Goal: Use online tool/utility: Utilize a website feature to perform a specific function

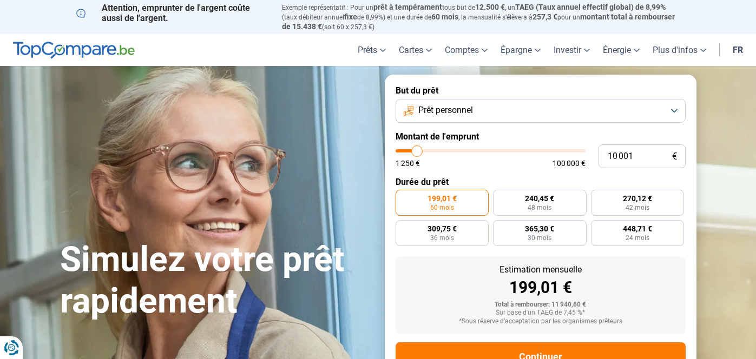
click at [516, 114] on button "Prêt personnel" at bounding box center [540, 111] width 290 height 24
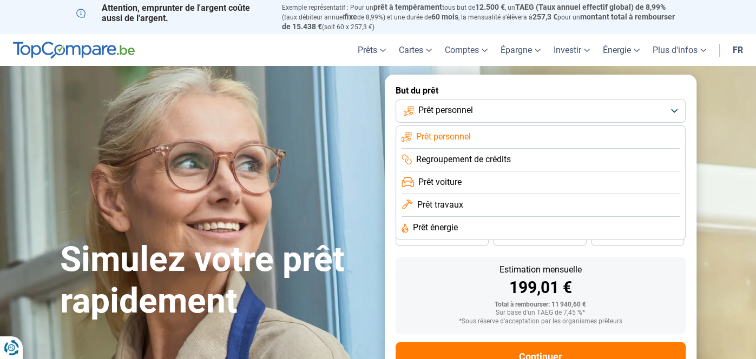
click at [465, 230] on li "Prêt énergie" at bounding box center [540, 228] width 278 height 23
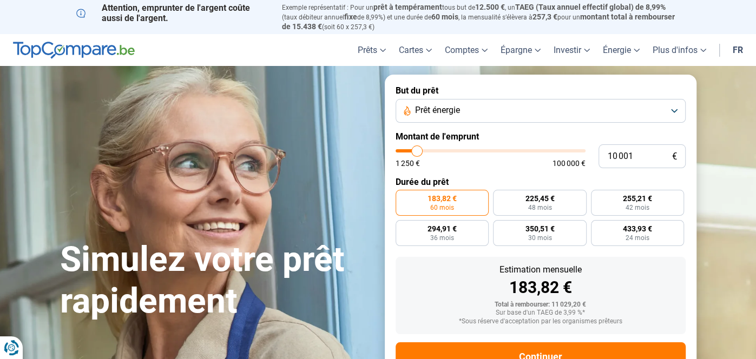
scroll to position [38, 0]
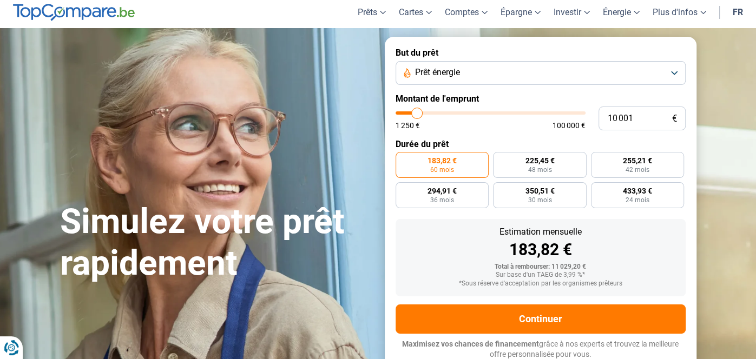
click at [468, 77] on button "Prêt énergie" at bounding box center [540, 73] width 290 height 24
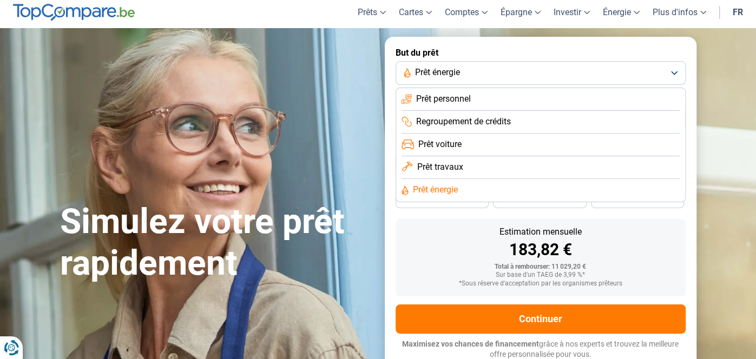
click at [477, 111] on li "Prêt personnel" at bounding box center [540, 122] width 278 height 23
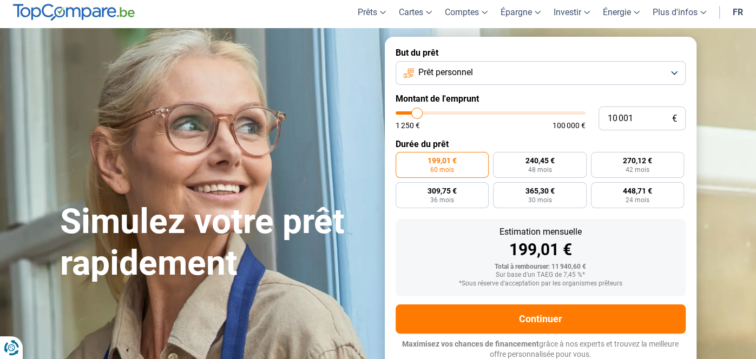
click at [475, 72] on button "Prêt personnel" at bounding box center [540, 73] width 290 height 24
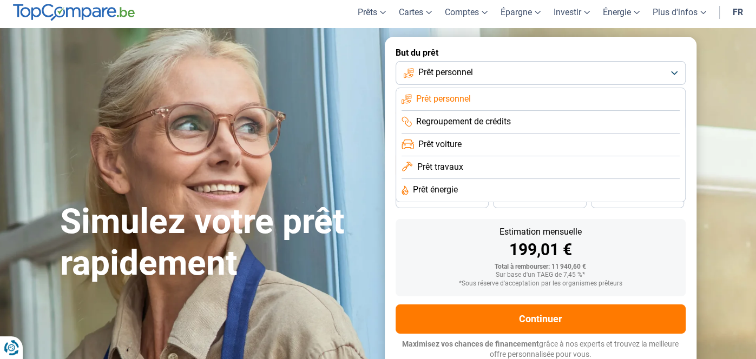
click at [468, 179] on li "Prêt travaux" at bounding box center [540, 190] width 278 height 23
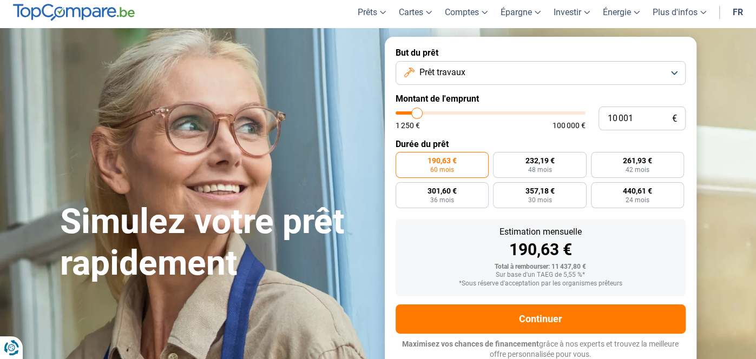
click at [478, 72] on button "Prêt travaux" at bounding box center [540, 73] width 290 height 24
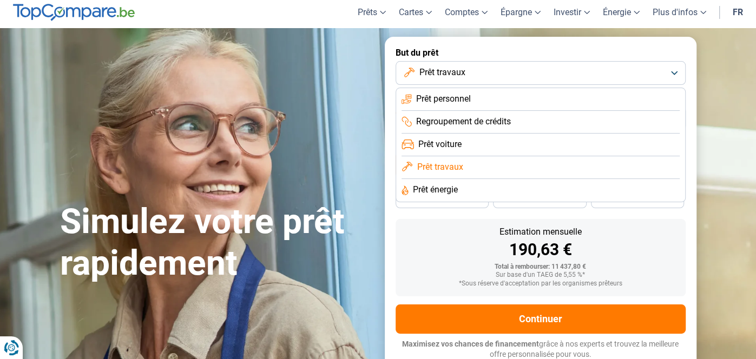
click at [460, 195] on li "Prêt énergie" at bounding box center [540, 190] width 278 height 23
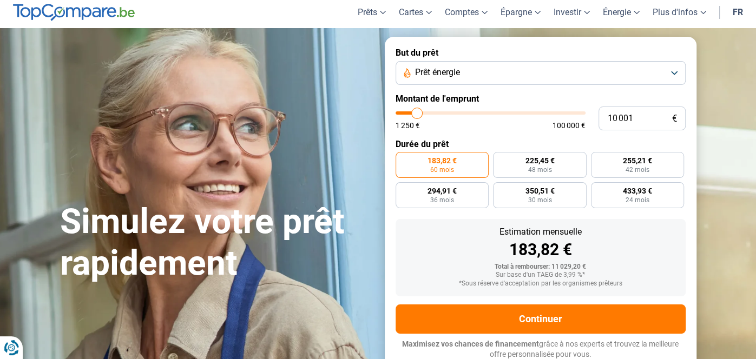
type input "9 750"
type input "9750"
type input "9 500"
type input "9500"
type input "9 250"
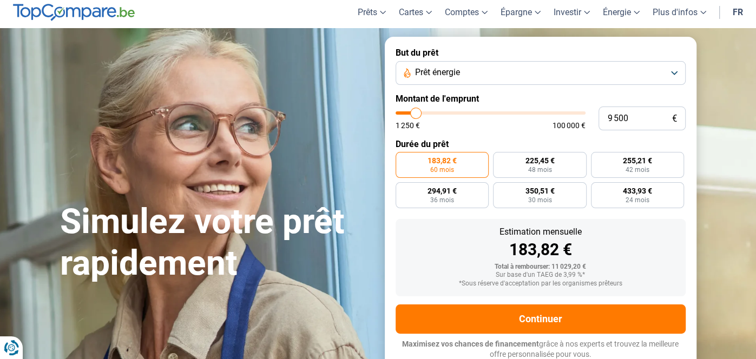
type input "9250"
type input "9 000"
type input "9000"
type input "8 750"
type input "8750"
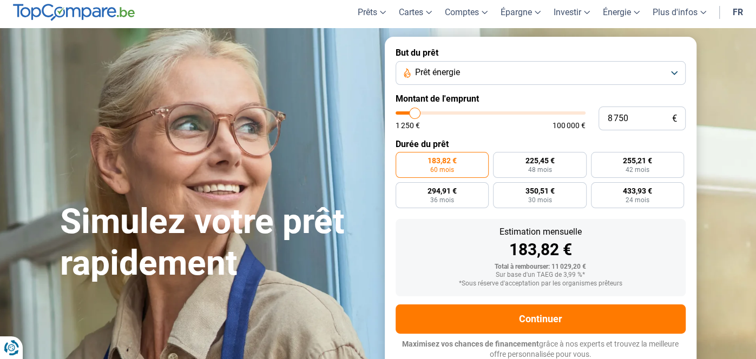
type input "7 750"
type input "7750"
type input "7 250"
type input "7250"
type input "6 250"
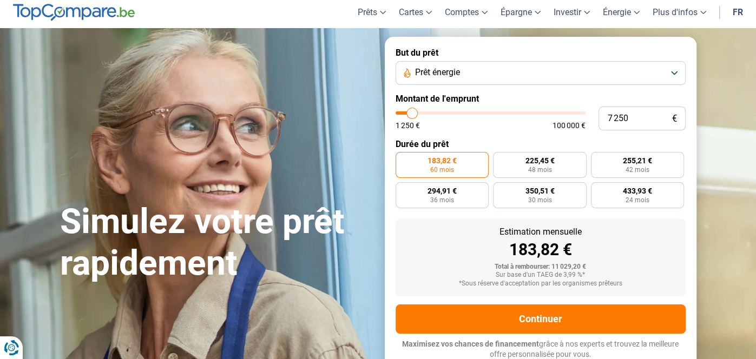
type input "6250"
type input "5 750"
type input "5750"
type input "5 250"
type input "5250"
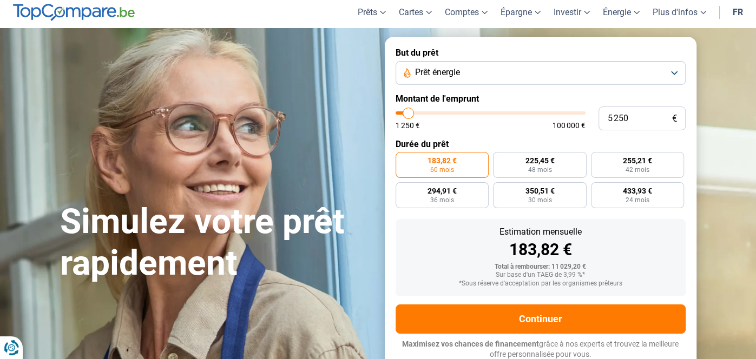
type input "4 750"
type input "4750"
type input "4 500"
type input "4500"
type input "4 250"
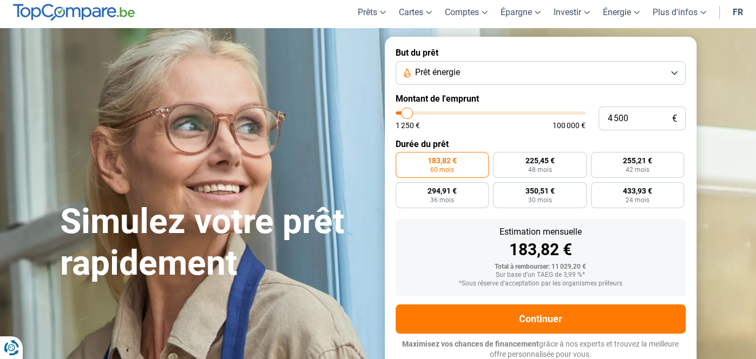
type input "4250"
type input "3 750"
type input "3750"
type input "3 500"
type input "3500"
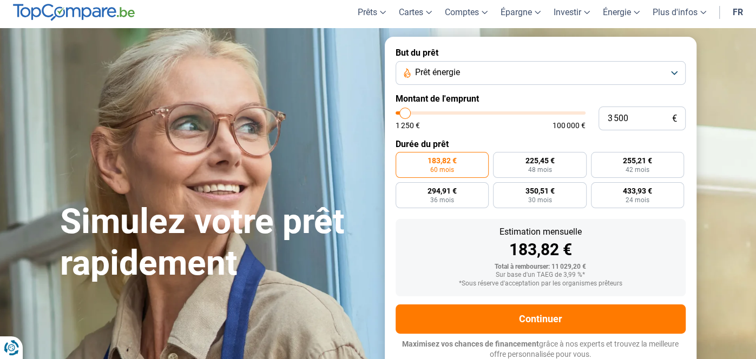
type input "3 000"
type input "3000"
type input "2 750"
type input "2750"
type input "1 500"
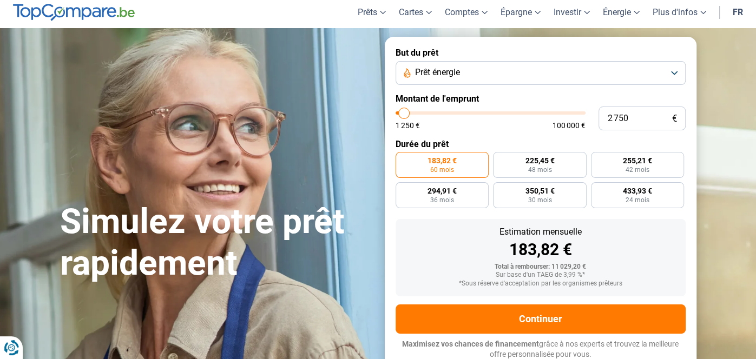
type input "1500"
type input "1 250"
drag, startPoint x: 416, startPoint y: 114, endPoint x: 397, endPoint y: 113, distance: 19.5
type input "1250"
click at [397, 113] on input "range" at bounding box center [490, 112] width 190 height 3
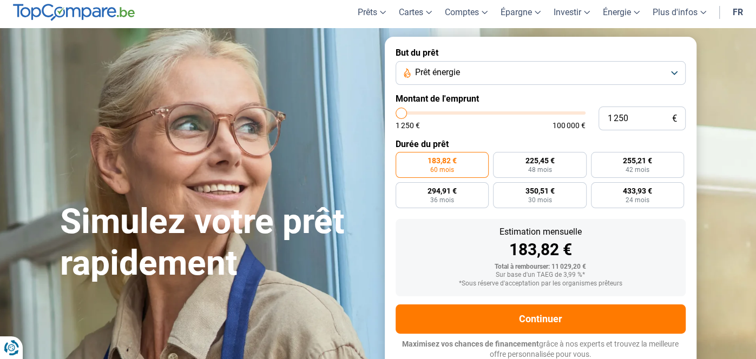
radio input "true"
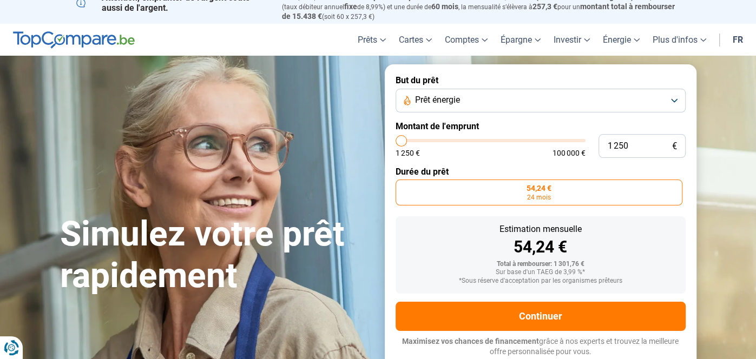
scroll to position [8, 0]
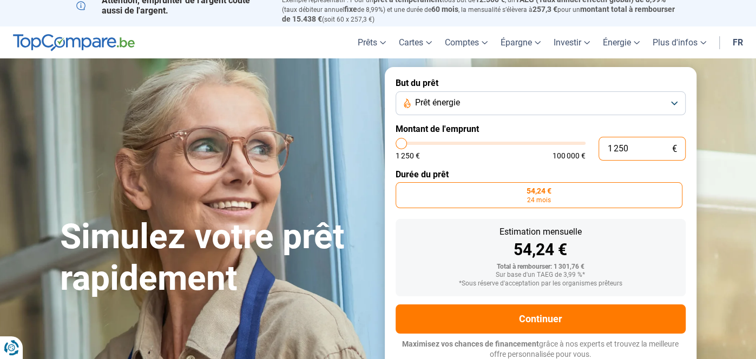
drag, startPoint x: 646, startPoint y: 145, endPoint x: 550, endPoint y: 129, distance: 97.6
click at [551, 128] on form "But du prêt Prêt énergie Montant de l'emprunt 1 250 € 1 250 € 100 000 € Durée d…" at bounding box center [541, 218] width 312 height 303
type input "6"
type input "1250"
type input "63"
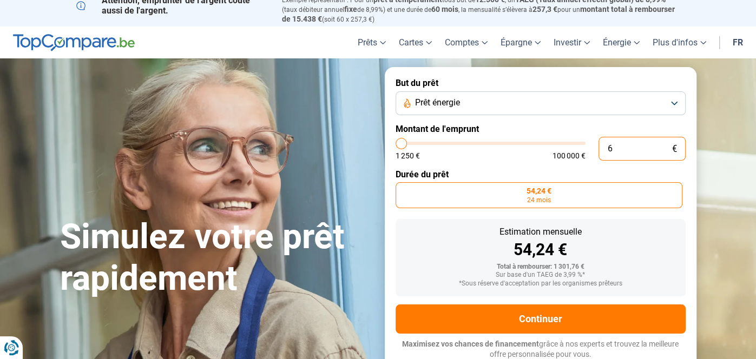
type input "1250"
type input "630"
type input "1250"
type input "6 300"
type input "6250"
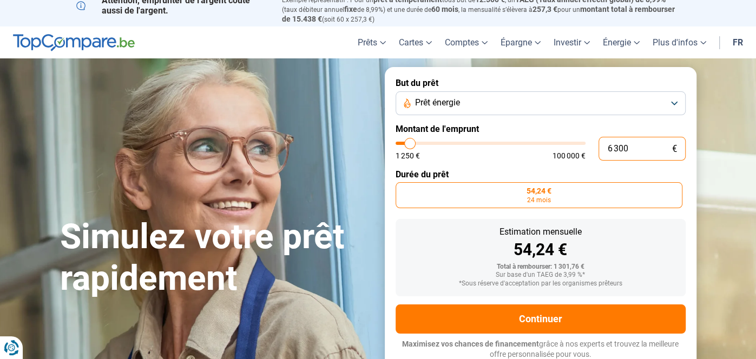
radio input "false"
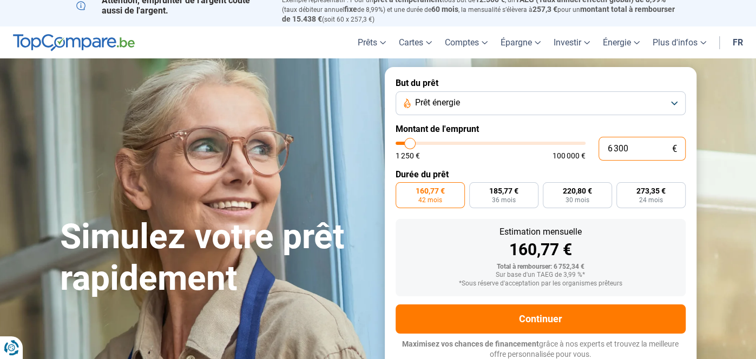
type input "6 300"
